Goal: Go to known website: Access a specific website the user already knows

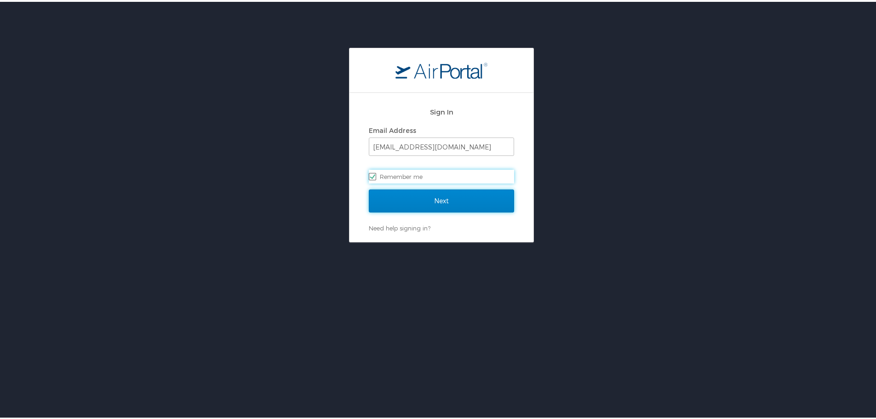
click at [450, 203] on input "Next" at bounding box center [441, 199] width 145 height 23
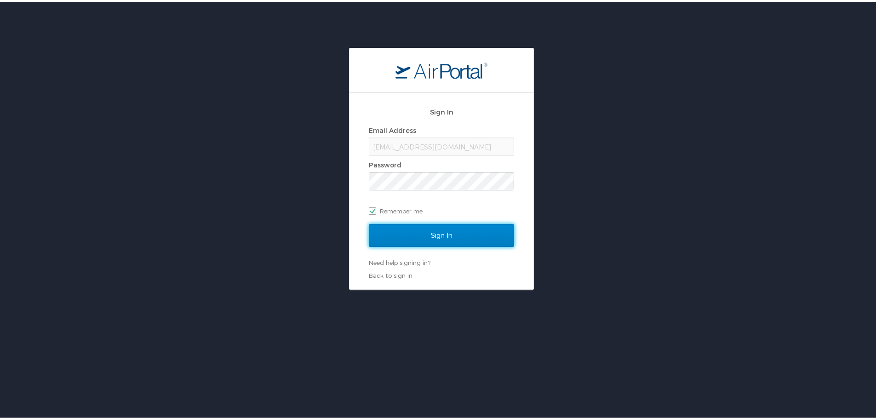
click at [474, 232] on input "Sign In" at bounding box center [441, 233] width 145 height 23
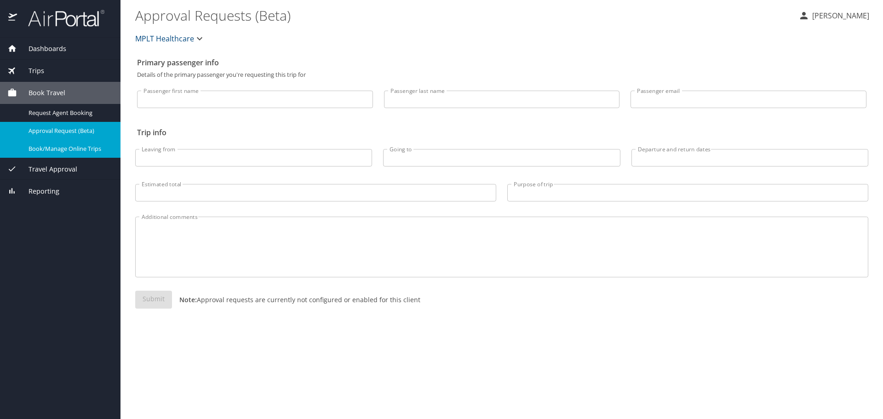
click at [48, 144] on div "Book/Manage Online Trips" at bounding box center [60, 148] width 106 height 11
